Goal: Task Accomplishment & Management: Manage account settings

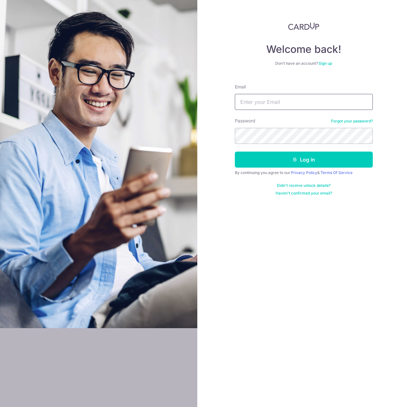
click at [277, 101] on input "Email" at bounding box center [304, 102] width 138 height 16
type input "[EMAIL_ADDRESS][DOMAIN_NAME]"
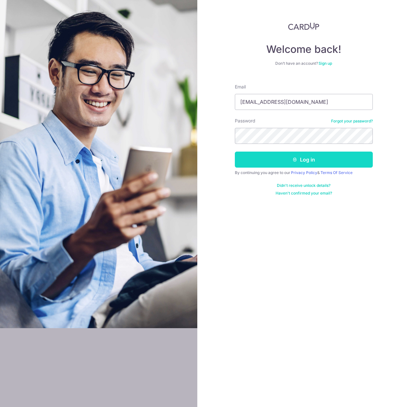
click at [286, 156] on button "Log in" at bounding box center [304, 160] width 138 height 16
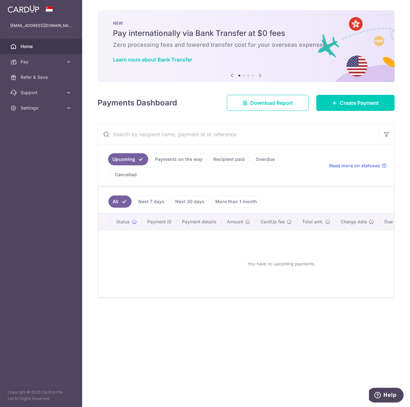
click at [226, 159] on link "Recipient paid" at bounding box center [229, 159] width 40 height 12
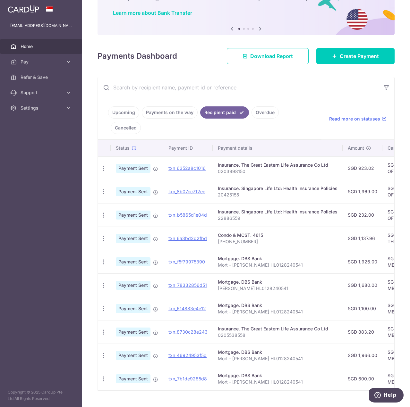
scroll to position [35, 0]
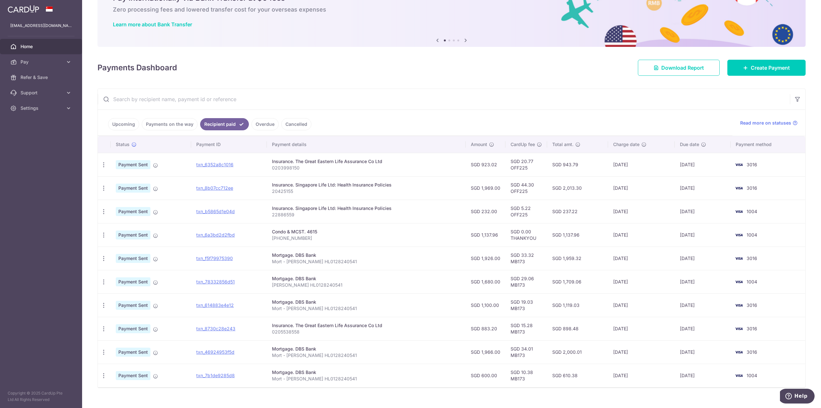
click at [310, 233] on div "Condo & MCST. 4615" at bounding box center [366, 231] width 189 height 6
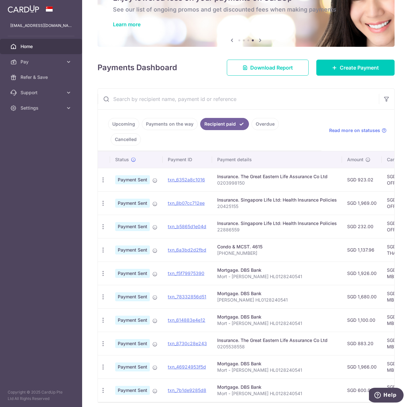
scroll to position [0, 0]
click at [192, 247] on link "txn_6a3bd2d2fbd" at bounding box center [187, 249] width 38 height 5
click at [124, 246] on span "Payment Sent" at bounding box center [133, 250] width 35 height 9
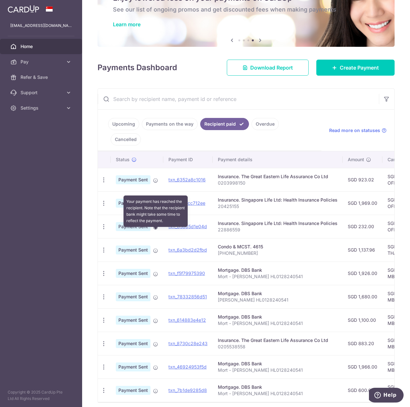
click at [157, 248] on icon at bounding box center [155, 250] width 5 height 5
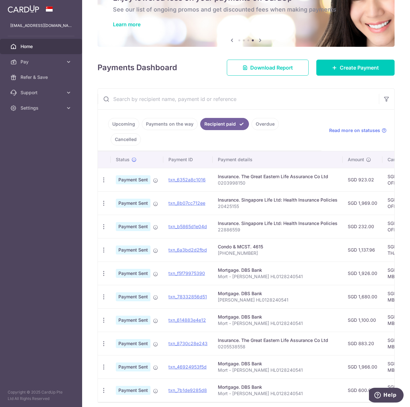
click at [244, 250] on p "029-11-29" at bounding box center [278, 253] width 120 height 6
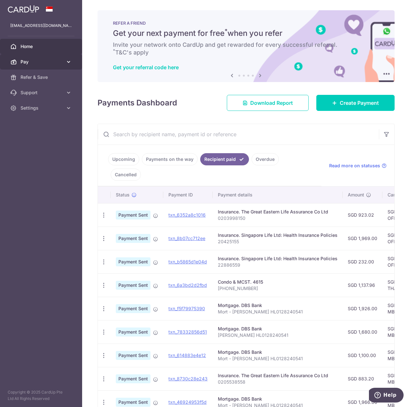
click at [47, 62] on span "Pay" at bounding box center [42, 62] width 42 height 6
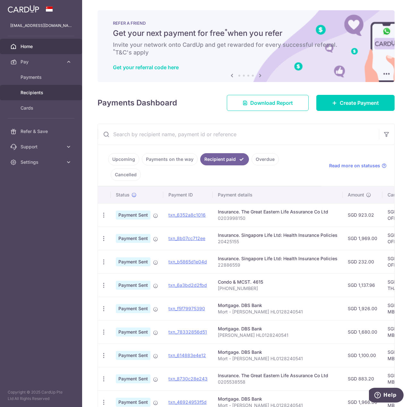
click at [42, 87] on link "Recipients" at bounding box center [41, 92] width 82 height 15
